Goal: Task Accomplishment & Management: Manage account settings

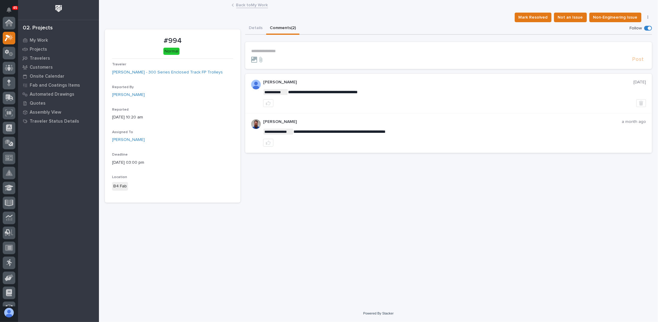
scroll to position [15, 0]
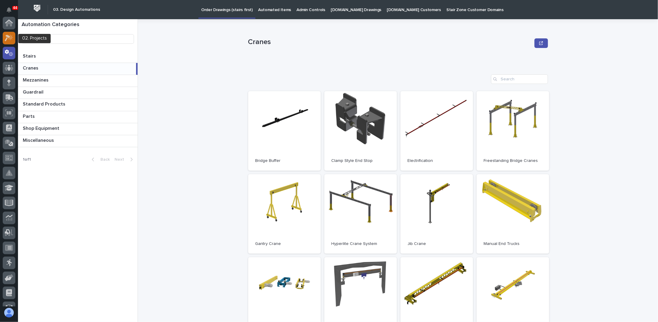
click at [12, 40] on icon at bounding box center [9, 37] width 9 height 7
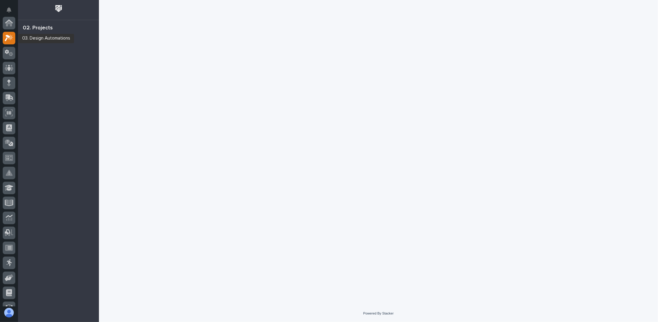
scroll to position [15, 0]
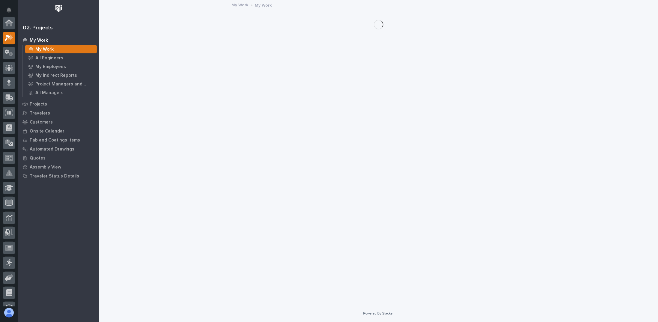
scroll to position [15, 0]
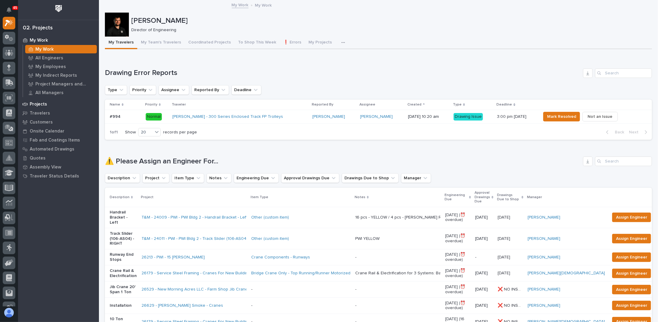
click at [46, 105] on p "Projects" at bounding box center [38, 104] width 17 height 5
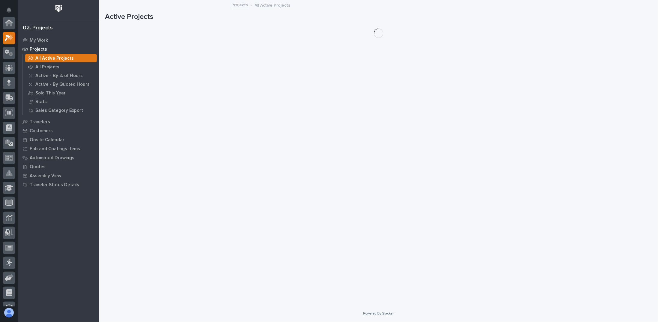
scroll to position [15, 0]
click at [51, 69] on p "All Projects" at bounding box center [47, 66] width 24 height 5
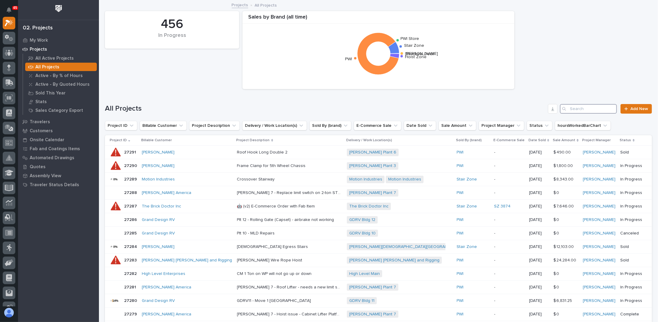
click at [586, 111] on input "Search" at bounding box center [588, 109] width 57 height 10
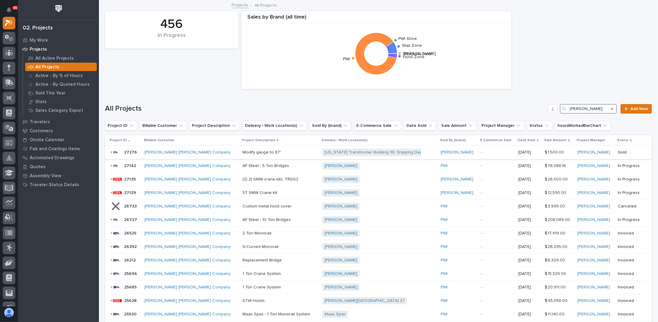
type input "deshazo"
click at [243, 152] on p "Modify gauge to 87"" at bounding box center [263, 152] width 40 height 6
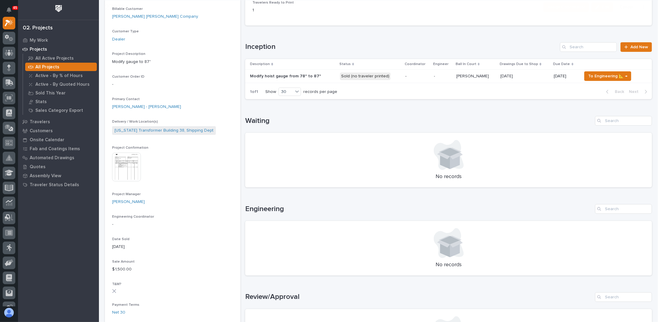
scroll to position [120, 0]
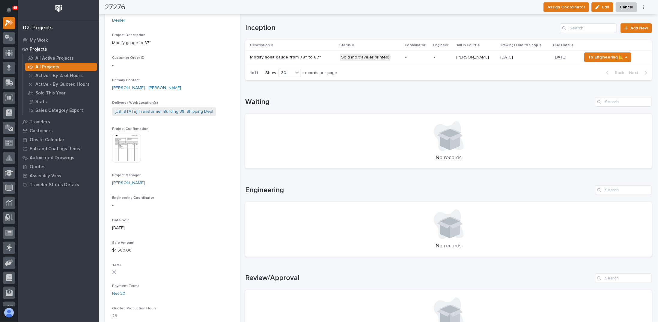
click at [311, 61] on div "Modify hoist gauge from 78" to 87" Modify hoist gauge from 78" to 87"" at bounding box center [292, 57] width 85 height 10
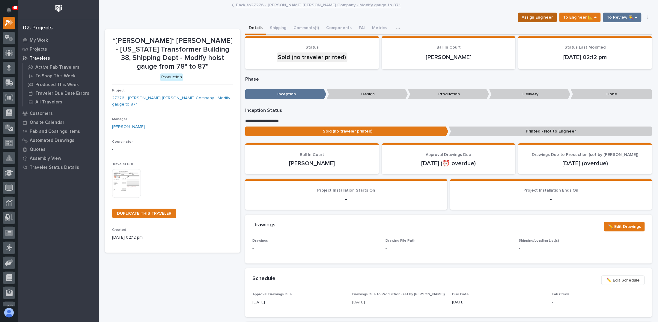
click at [538, 17] on span "Assign Engineer" at bounding box center [537, 17] width 31 height 7
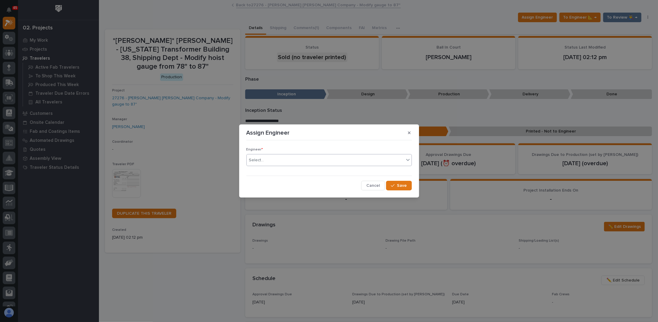
click at [288, 159] on div "Select..." at bounding box center [325, 160] width 157 height 10
type input "***"
click at [277, 171] on div "[PERSON_NAME]" at bounding box center [329, 171] width 165 height 10
click at [406, 187] on span "Save" at bounding box center [402, 185] width 10 height 5
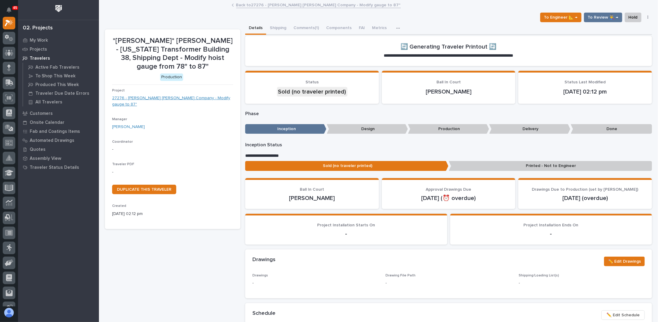
click at [165, 98] on link "27276 - Starke - Deshazo Crane Company - Modify gauge to 87"" at bounding box center [172, 101] width 121 height 13
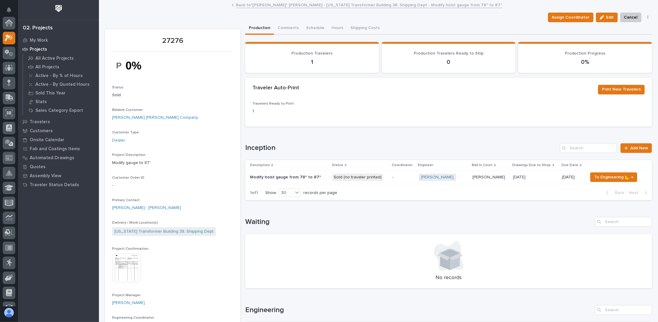
scroll to position [15, 0]
click at [572, 18] on span "Assign Coordinator" at bounding box center [571, 17] width 38 height 7
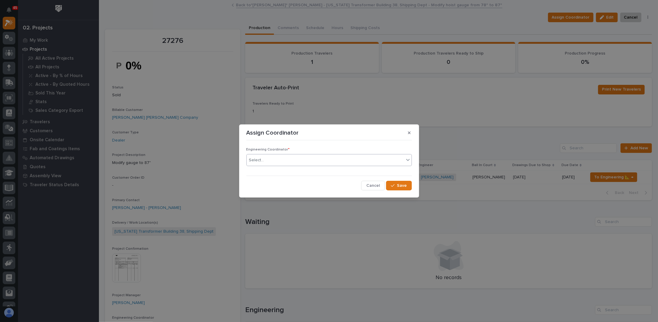
click at [273, 162] on div "Select..." at bounding box center [325, 160] width 157 height 10
type input "********"
click at [269, 172] on div "[PERSON_NAME]" at bounding box center [329, 171] width 165 height 10
click at [397, 184] on div "button" at bounding box center [394, 186] width 6 height 4
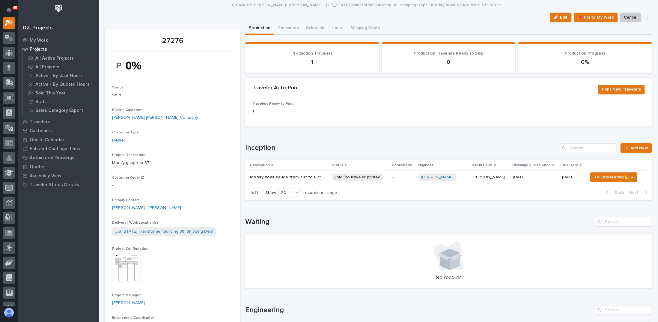
click at [397, 180] on div "-" at bounding box center [404, 177] width 22 height 10
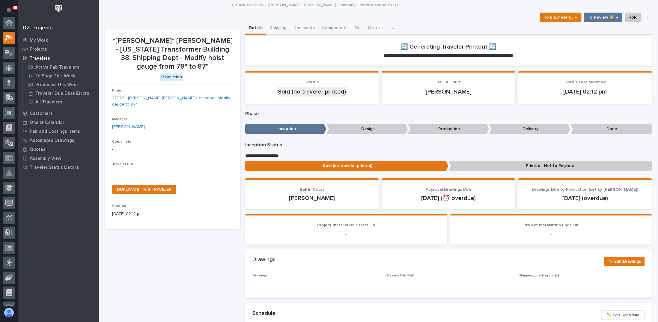
scroll to position [15, 0]
click at [566, 17] on span "To Engineer 📐 →" at bounding box center [561, 17] width 34 height 7
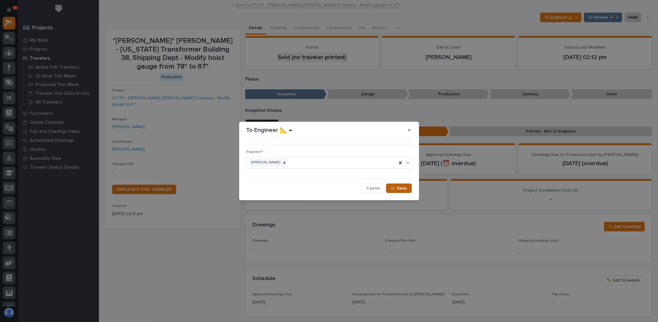
click at [404, 189] on span "Save" at bounding box center [402, 188] width 10 height 5
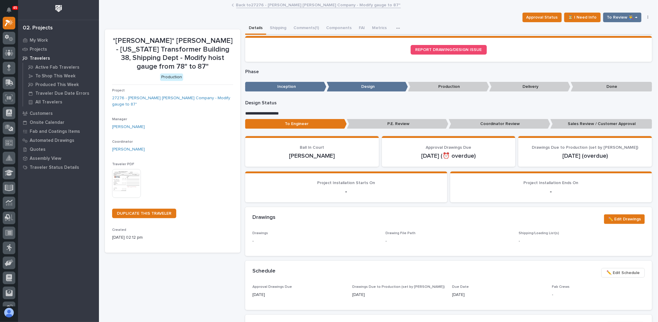
click at [130, 179] on img at bounding box center [126, 183] width 29 height 29
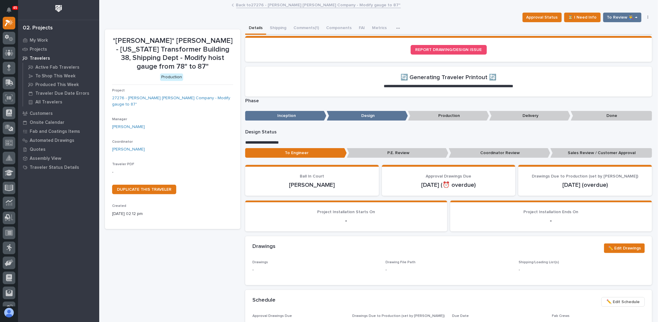
click at [515, 15] on div "Approval Status ⏳ I Need Info To Review 👨‍🏭 → Hold Cancel Change Traveler Type …" at bounding box center [378, 18] width 547 height 10
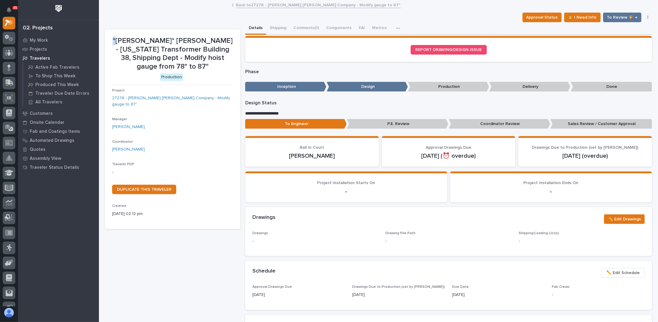
click at [648, 17] on icon "button" at bounding box center [648, 17] width 1 height 4
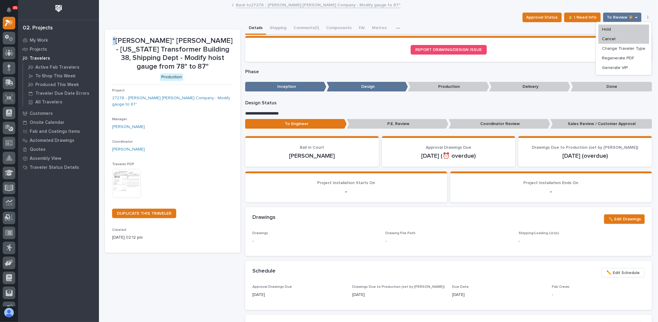
click at [125, 171] on img at bounding box center [126, 183] width 29 height 29
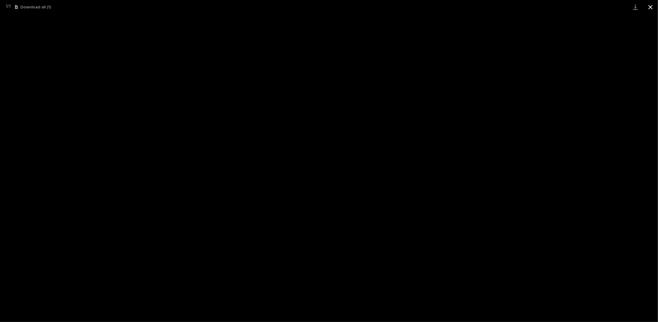
click at [651, 8] on button "Close gallery" at bounding box center [650, 7] width 15 height 14
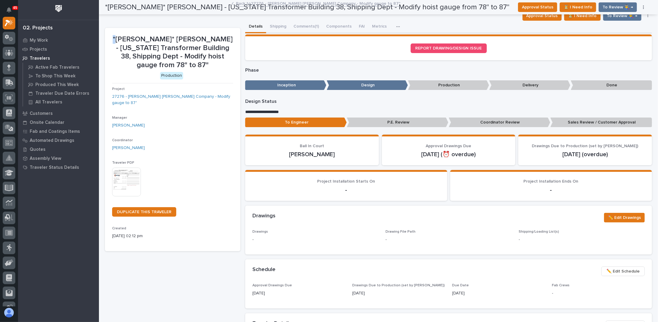
scroll to position [0, 0]
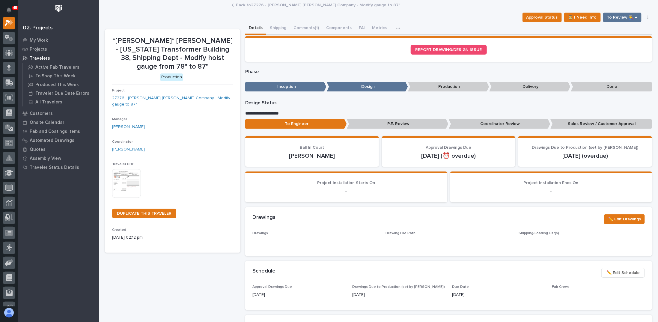
click at [138, 40] on p "*Starke* Deshazo - Virginia Transformer Building 38, Shipping Dept - Modify hoi…" at bounding box center [172, 54] width 121 height 34
click at [112, 45] on p "*Starke* Deshazo - Virginia Transformer Building 38, Shipping Dept - Modify hoi…" at bounding box center [172, 54] width 121 height 34
click at [123, 235] on p "09/23/2025 02:12 pm" at bounding box center [172, 238] width 121 height 6
drag, startPoint x: 433, startPoint y: 154, endPoint x: 437, endPoint y: 154, distance: 3.3
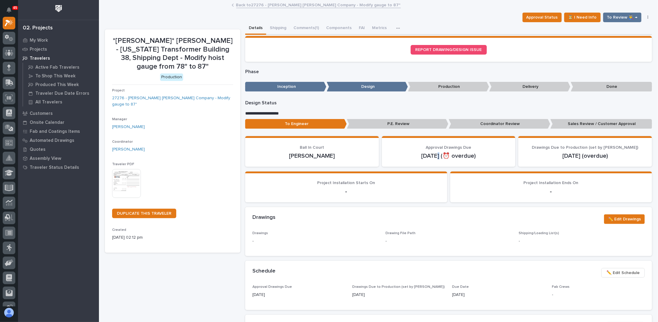
click at [437, 154] on p "Sep 23 (⏰ overdue)" at bounding box center [448, 155] width 119 height 7
click at [433, 156] on p "Sep 23 (⏰ overdue)" at bounding box center [448, 155] width 119 height 7
drag, startPoint x: 431, startPoint y: 157, endPoint x: 438, endPoint y: 157, distance: 6.6
click at [438, 157] on p "Sep 23 (⏰ overdue)" at bounding box center [448, 155] width 119 height 7
click at [430, 158] on p "Sep 23 (⏰ overdue)" at bounding box center [448, 155] width 119 height 7
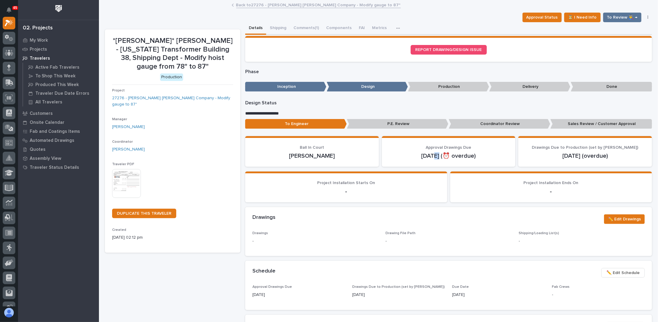
click at [431, 157] on p "Sep 23 (⏰ overdue)" at bounding box center [448, 155] width 119 height 7
drag, startPoint x: 430, startPoint y: 157, endPoint x: 436, endPoint y: 157, distance: 6.0
click at [436, 157] on p "Sep 23 (⏰ overdue)" at bounding box center [448, 155] width 119 height 7
drag, startPoint x: 139, startPoint y: 232, endPoint x: 143, endPoint y: 232, distance: 4.8
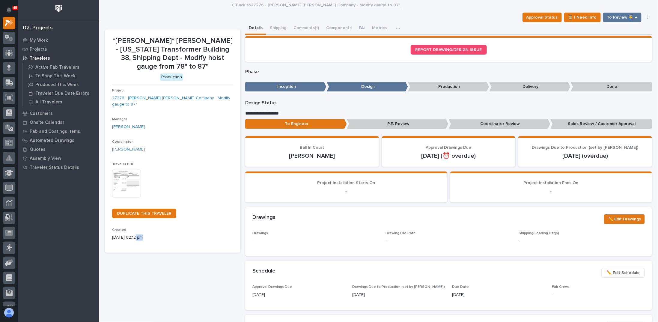
click at [143, 235] on p "09/23/2025 02:12 pm" at bounding box center [172, 238] width 121 height 6
click at [141, 236] on div "Created 09/23/2025 02:12 pm" at bounding box center [172, 237] width 121 height 18
click at [136, 268] on div "*Starke* Deshazo - Virginia Transformer Building 38, Shipping Dept - Modify hoi…" at bounding box center [173, 323] width 136 height 588
click at [134, 175] on img at bounding box center [126, 183] width 29 height 29
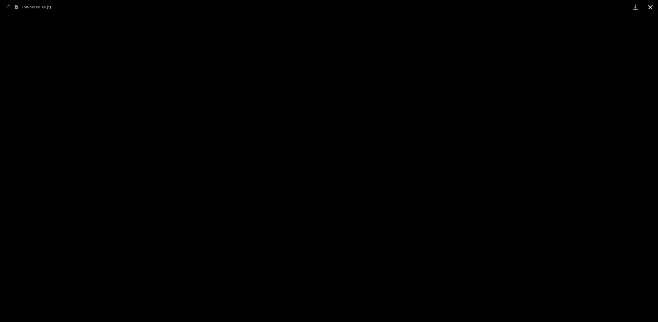
click at [654, 7] on button "Close gallery" at bounding box center [650, 7] width 15 height 14
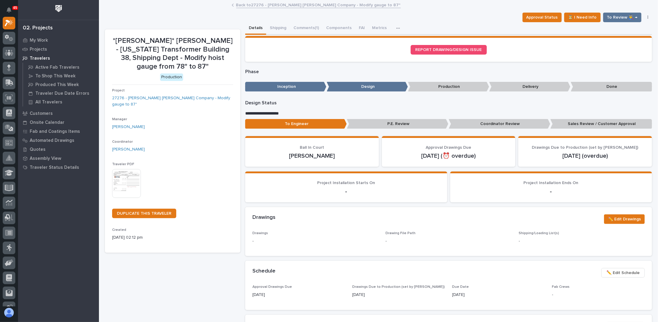
click at [545, 62] on div "Loading... Saving… REPORT DRAWING/DESIGN ISSUE" at bounding box center [448, 51] width 407 height 31
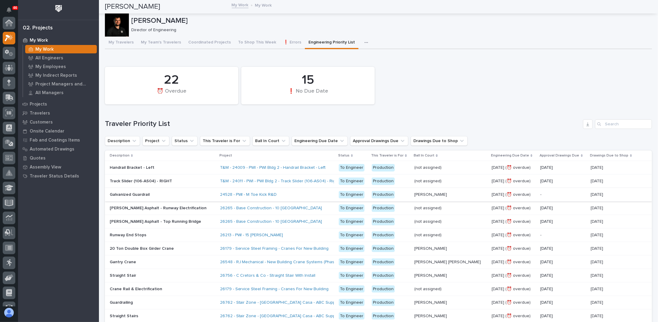
scroll to position [15, 0]
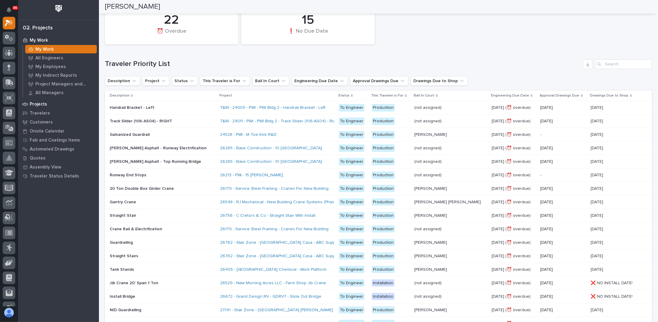
click at [46, 105] on p "Projects" at bounding box center [38, 104] width 17 height 5
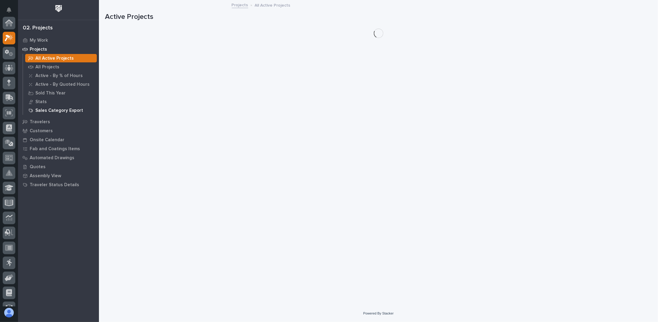
scroll to position [15, 0]
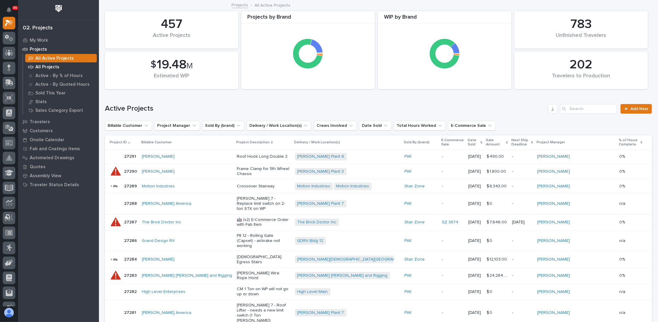
click at [48, 67] on p "All Projects" at bounding box center [47, 66] width 24 height 5
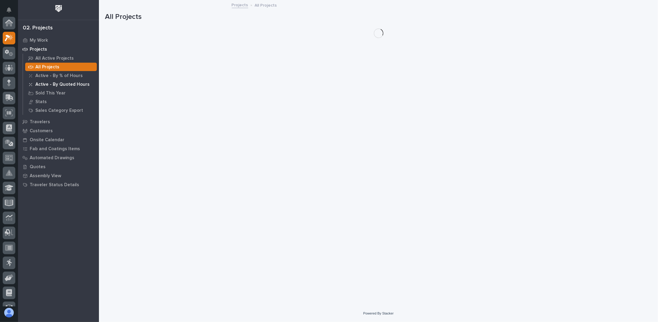
scroll to position [15, 0]
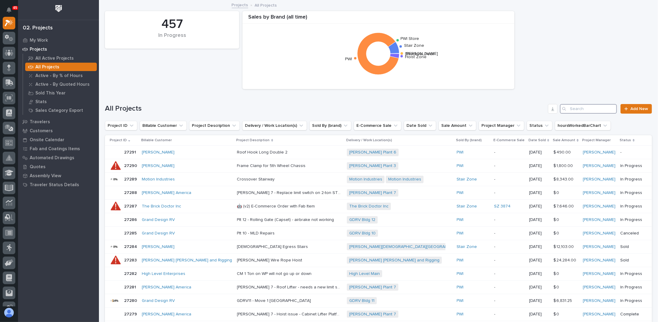
click at [588, 111] on input "Search" at bounding box center [588, 109] width 57 height 10
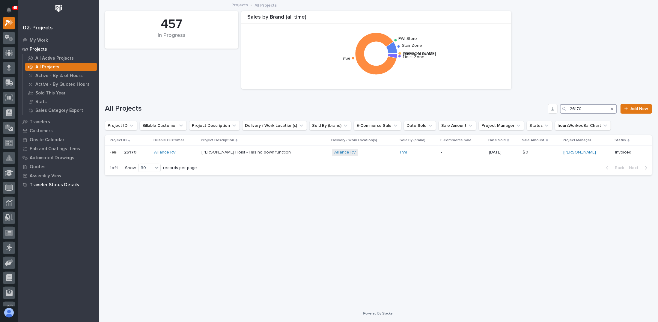
type input "26170"
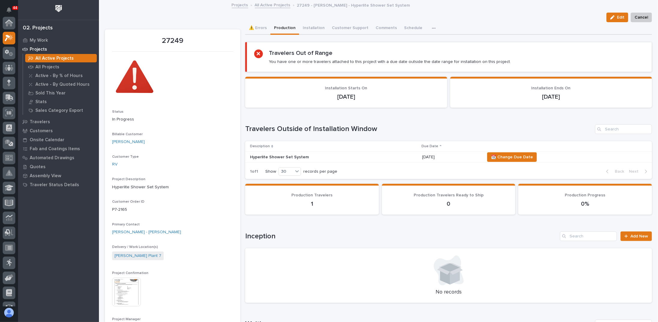
scroll to position [15, 0]
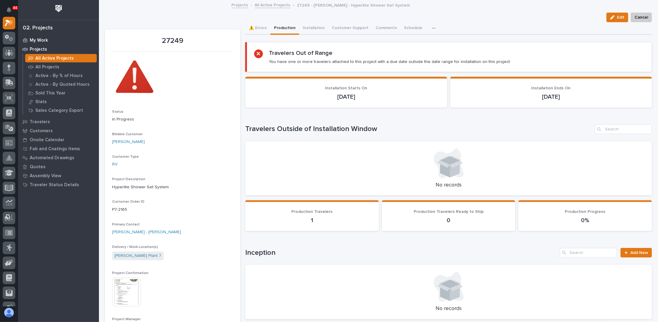
click at [41, 38] on p "My Work" at bounding box center [39, 40] width 18 height 5
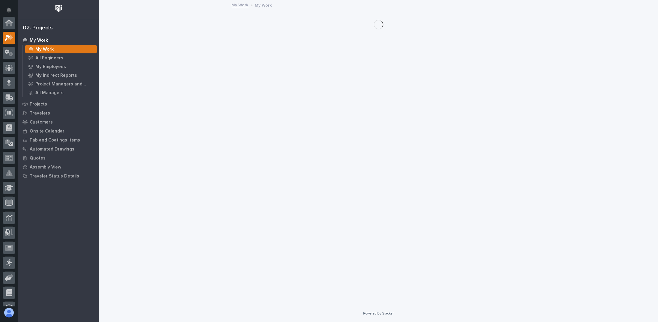
scroll to position [15, 0]
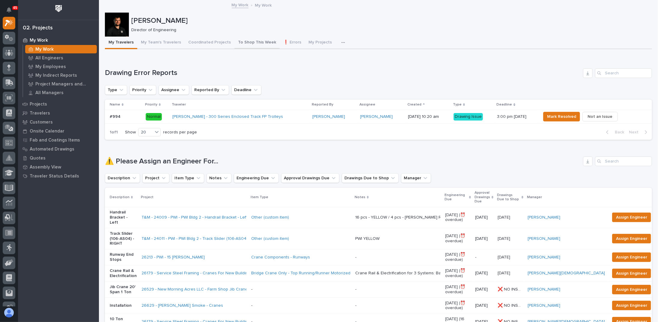
click at [241, 44] on button "To Shop This Week" at bounding box center [257, 43] width 45 height 13
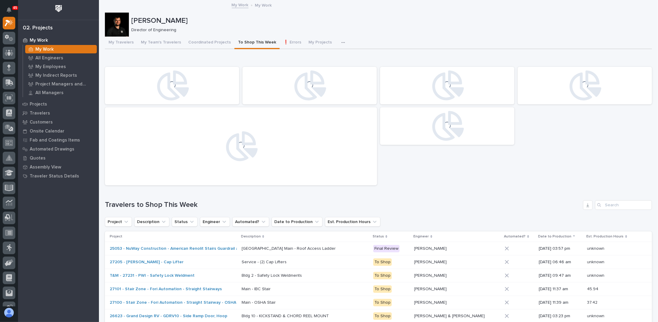
click at [338, 42] on button "button" at bounding box center [344, 43] width 13 height 12
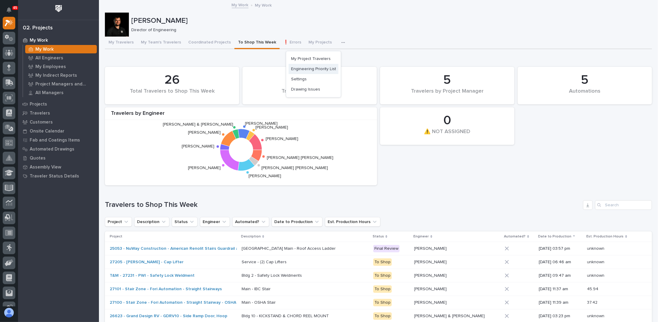
click at [313, 68] on span "Engineering Priority List" at bounding box center [313, 68] width 45 height 5
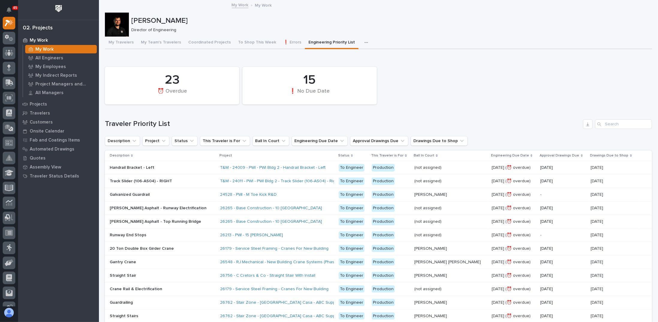
click at [345, 121] on h1 "Traveler Priority List" at bounding box center [343, 124] width 476 height 9
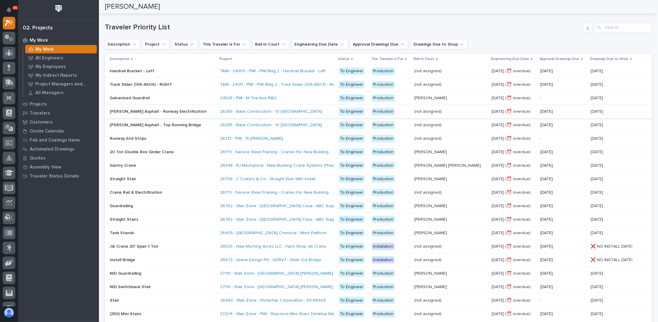
scroll to position [90, 0]
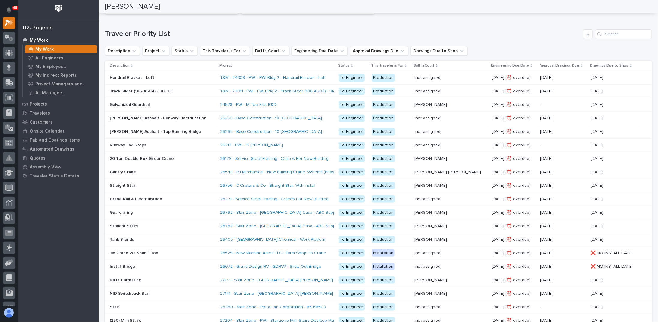
click at [346, 132] on div "To Engineer" at bounding box center [352, 131] width 26 height 7
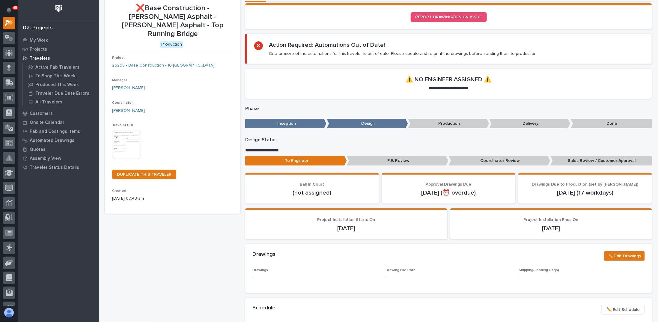
scroll to position [60, 0]
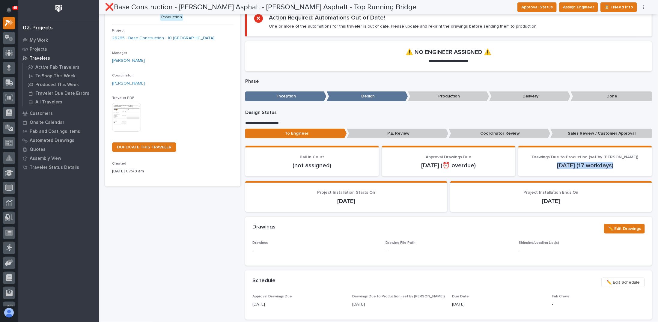
drag, startPoint x: 556, startPoint y: 164, endPoint x: 628, endPoint y: 166, distance: 71.4
click at [628, 166] on p "Oct 21 (17 workdays)" at bounding box center [585, 165] width 119 height 7
click at [593, 165] on p "Oct 21 (17 workdays)" at bounding box center [585, 165] width 119 height 7
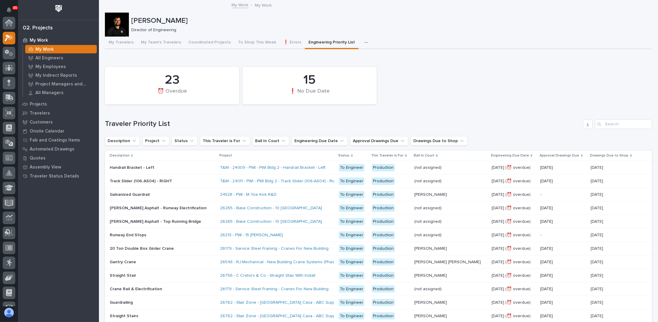
scroll to position [15, 0]
click at [421, 80] on div "23 ⏰ Overdue 15 ❗ No Due Date" at bounding box center [378, 85] width 553 height 43
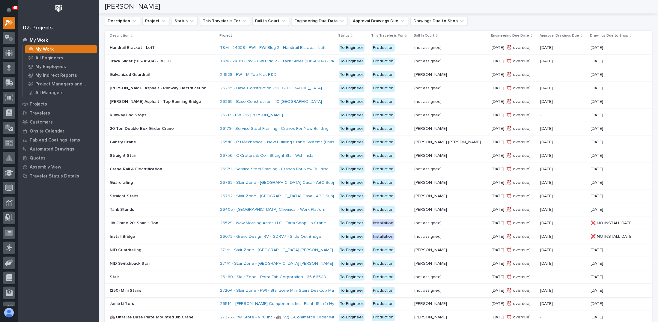
scroll to position [210, 0]
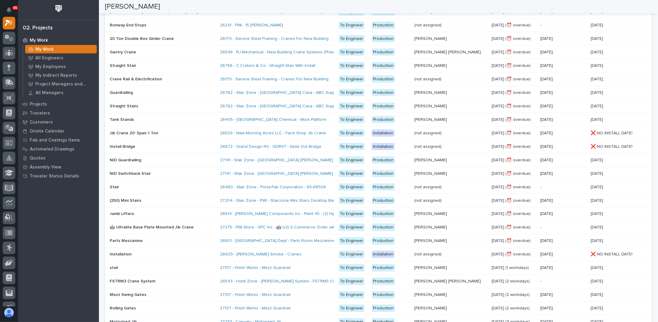
click at [130, 226] on p "🤖 Ultralite Base Plate Mounted Jib Crane" at bounding box center [152, 227] width 85 height 6
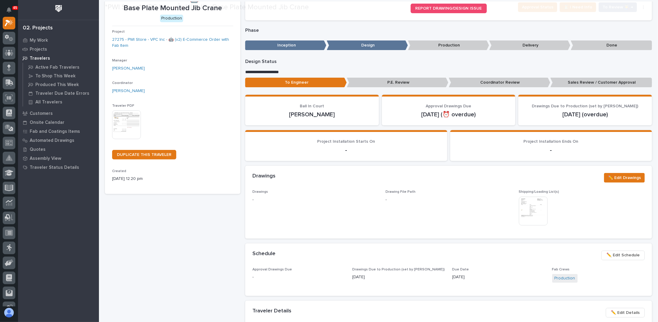
scroll to position [120, 0]
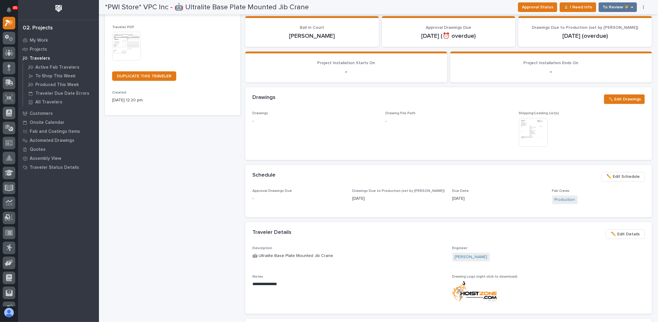
click at [159, 148] on div "*PWI Store* VPC Inc - 🤖 Ultralite Base Plate Mounted Jib Crane Production Proje…" at bounding box center [173, 251] width 136 height 684
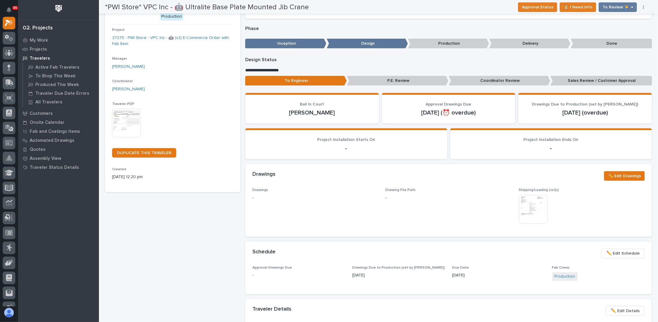
scroll to position [0, 0]
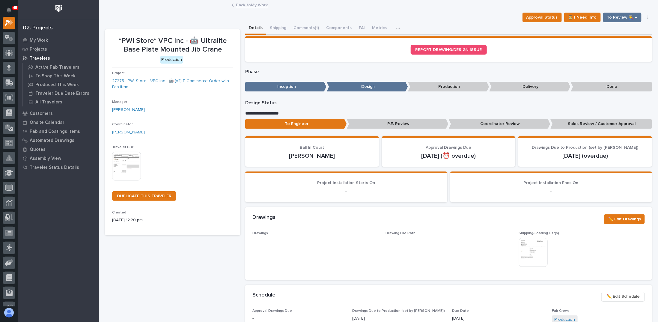
click at [201, 19] on div "Approval Status ⏳ I Need Info To Review 👨‍🏭 → Hold Cancel Change Traveler Type …" at bounding box center [378, 18] width 547 height 10
